Goal: Information Seeking & Learning: Learn about a topic

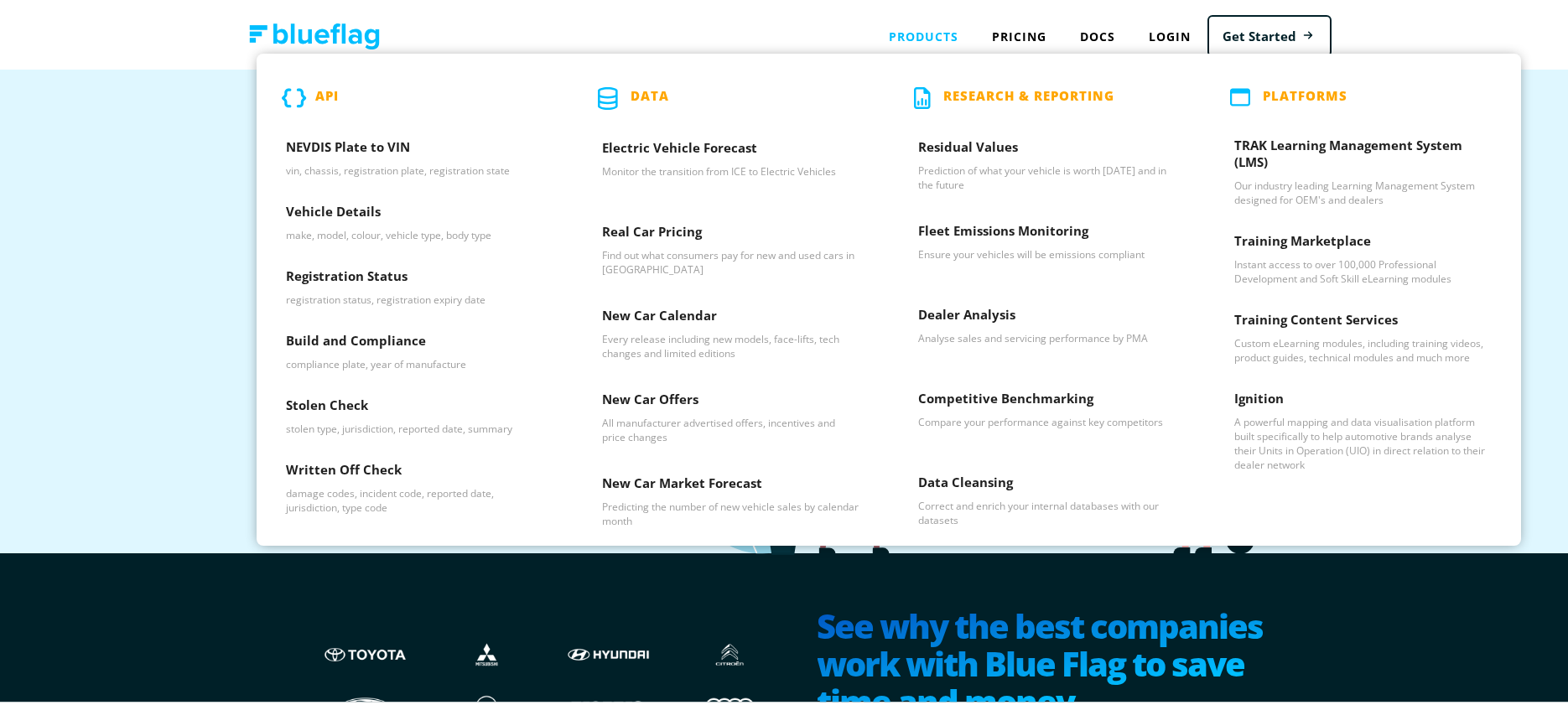
click at [914, 41] on div "Products API NEVDIS Plate to VIN vin, chassis, registration plate, registration…" at bounding box center [923, 33] width 103 height 34
click at [367, 207] on h3 "Vehicle Details" at bounding box center [414, 213] width 257 height 25
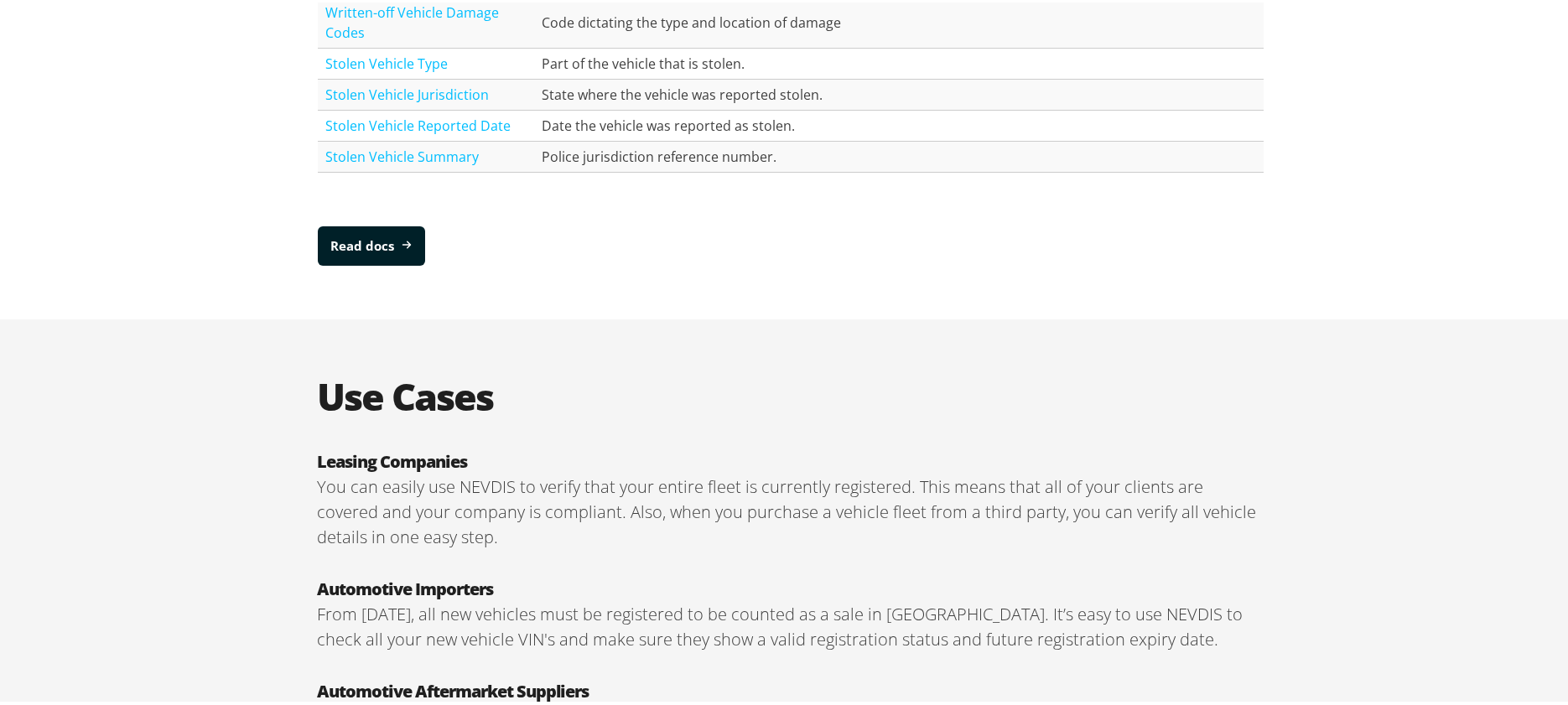
scroll to position [2548, 0]
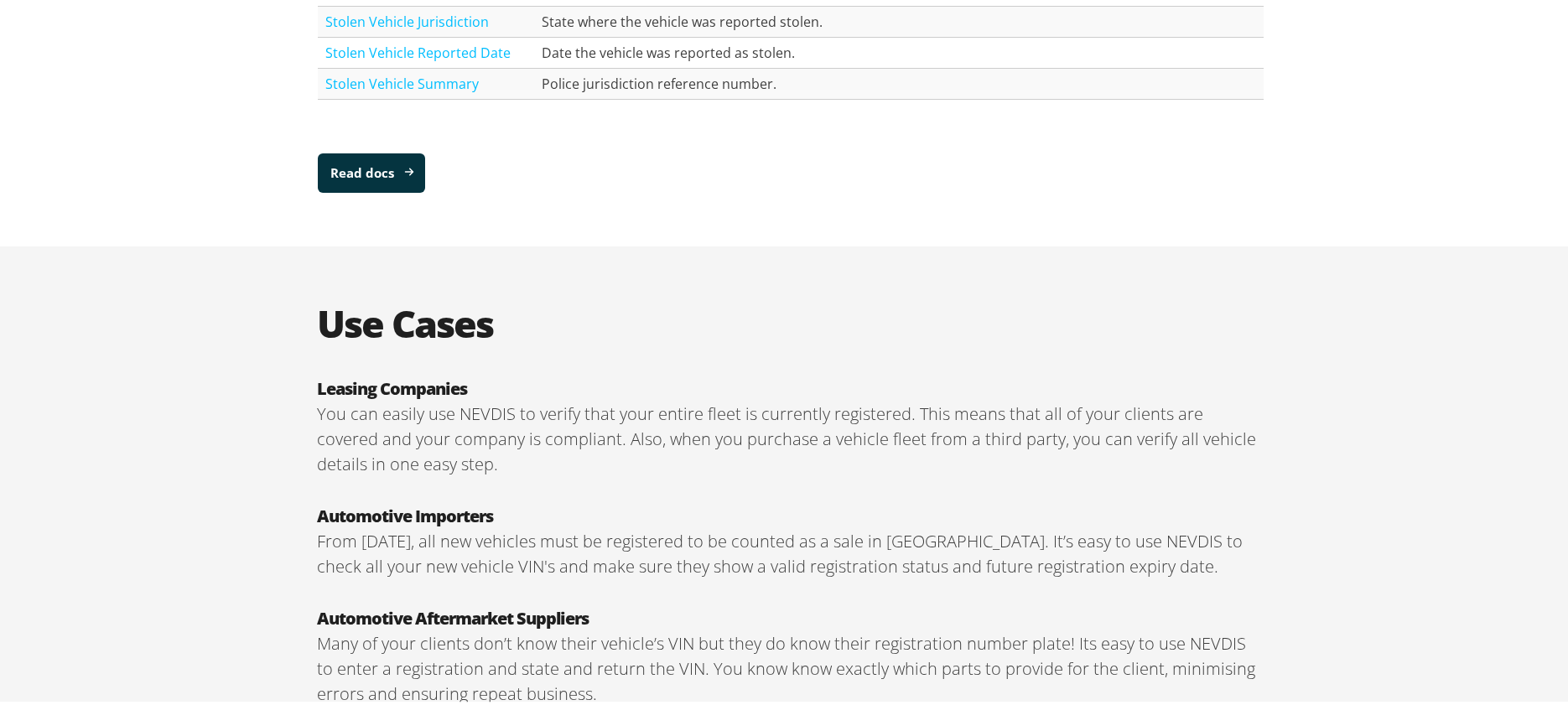
click at [391, 176] on link "Read docs" at bounding box center [371, 170] width 107 height 39
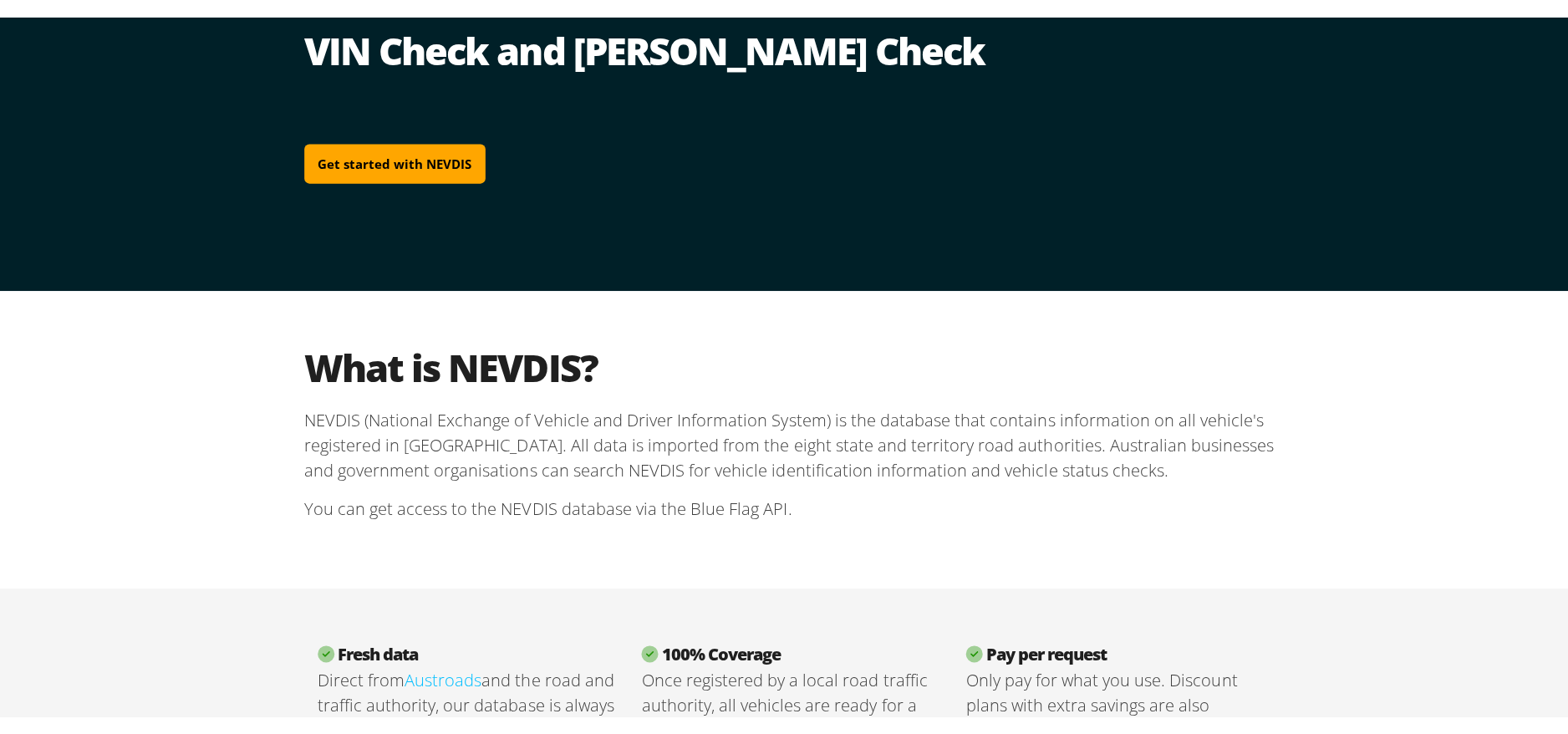
scroll to position [0, 0]
